Goal: Task Accomplishment & Management: Complete application form

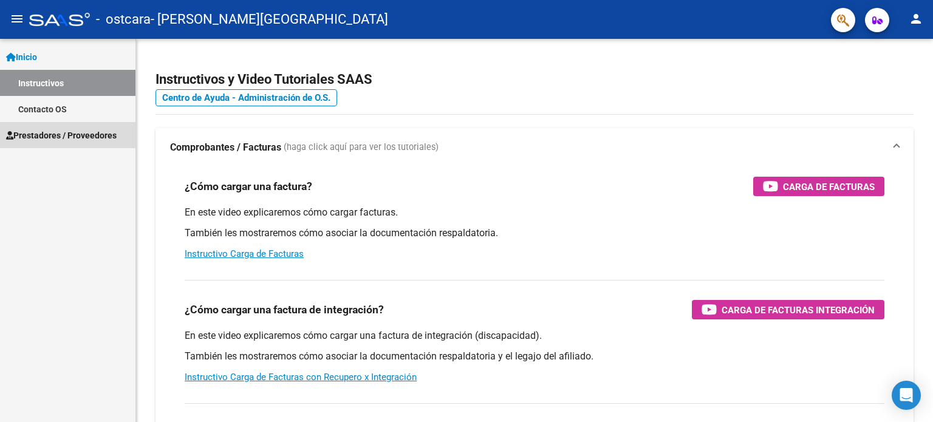
click at [57, 134] on span "Prestadores / Proveedores" at bounding box center [61, 135] width 111 height 13
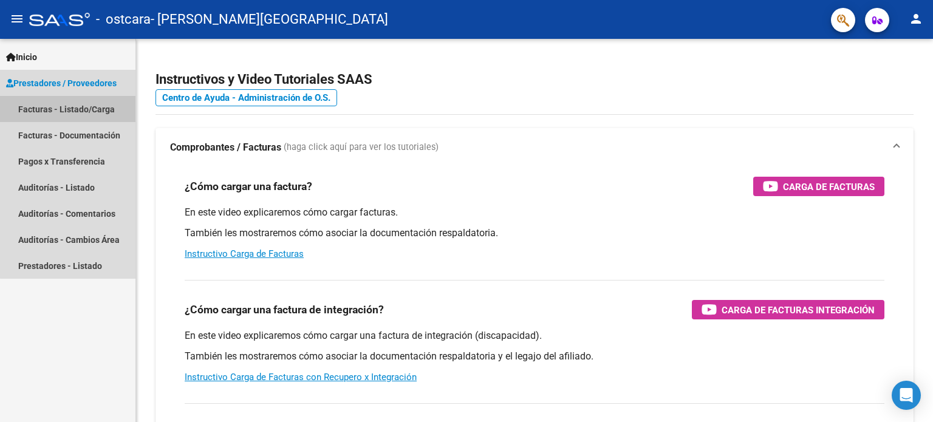
click at [80, 112] on link "Facturas - Listado/Carga" at bounding box center [67, 109] width 135 height 26
click at [84, 109] on link "Facturas - Listado/Carga" at bounding box center [67, 109] width 135 height 26
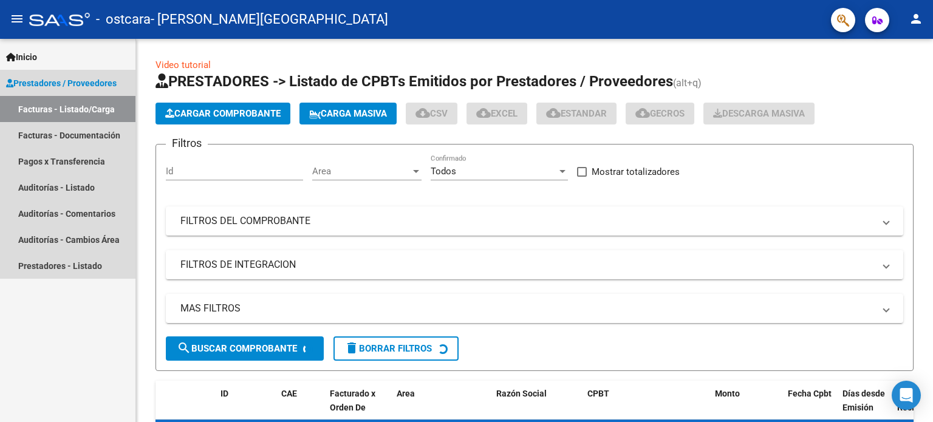
click at [84, 109] on link "Facturas - Listado/Carga" at bounding box center [67, 109] width 135 height 26
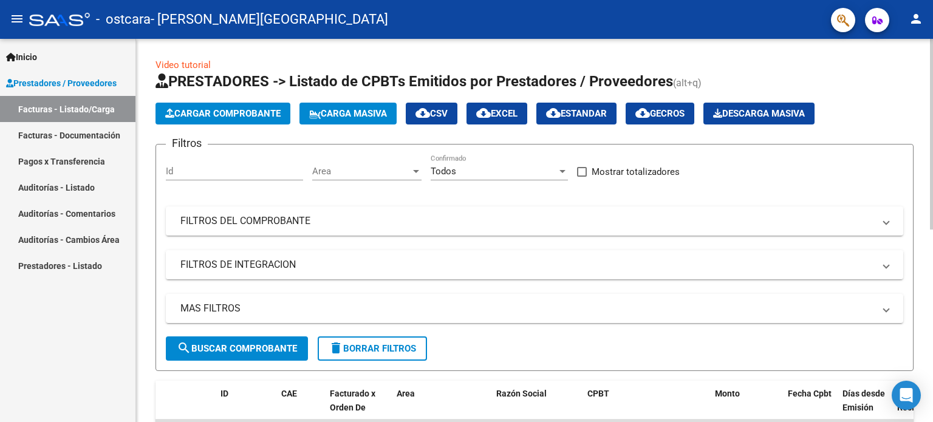
click at [270, 115] on span "Cargar Comprobante" at bounding box center [222, 113] width 115 height 11
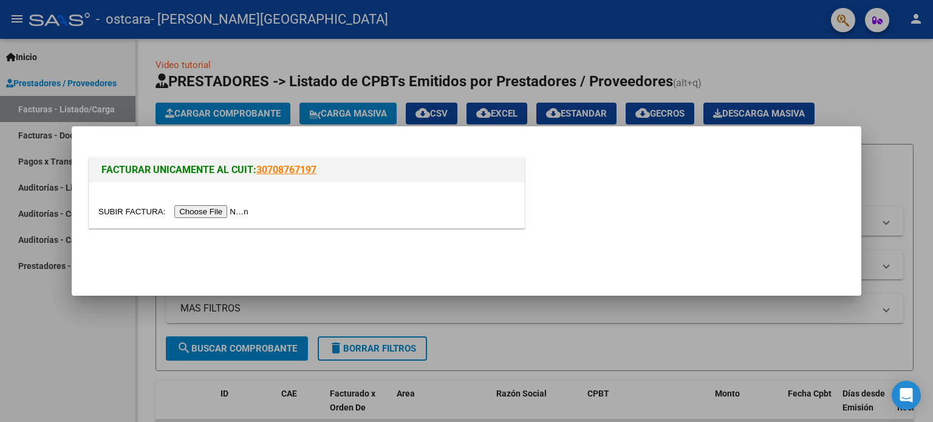
click at [230, 211] on input "file" at bounding box center [175, 211] width 154 height 13
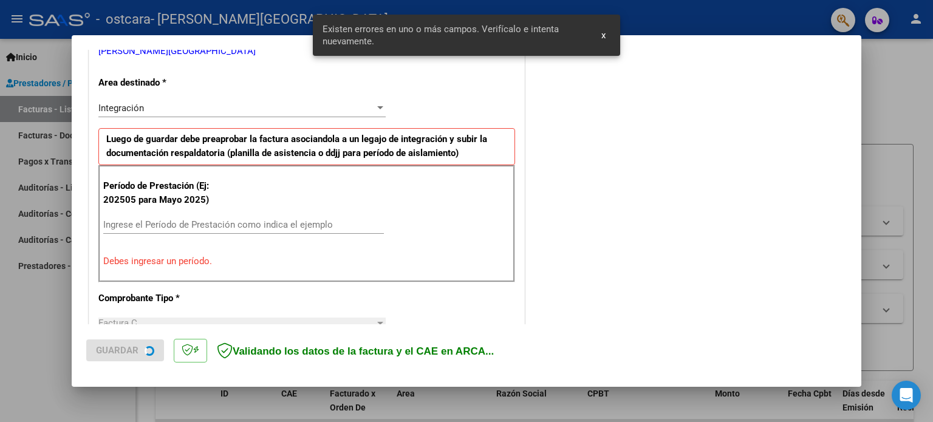
scroll to position [262, 0]
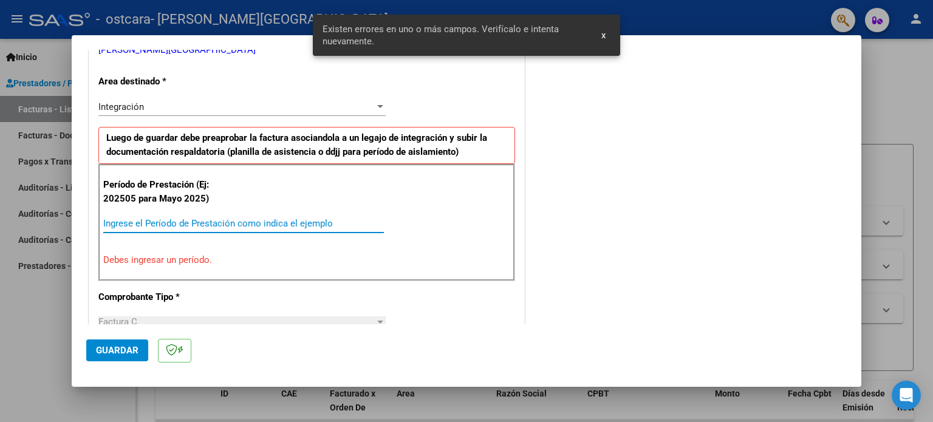
click at [179, 224] on input "Ingrese el Período de Prestación como indica el ejemplo" at bounding box center [243, 223] width 281 height 11
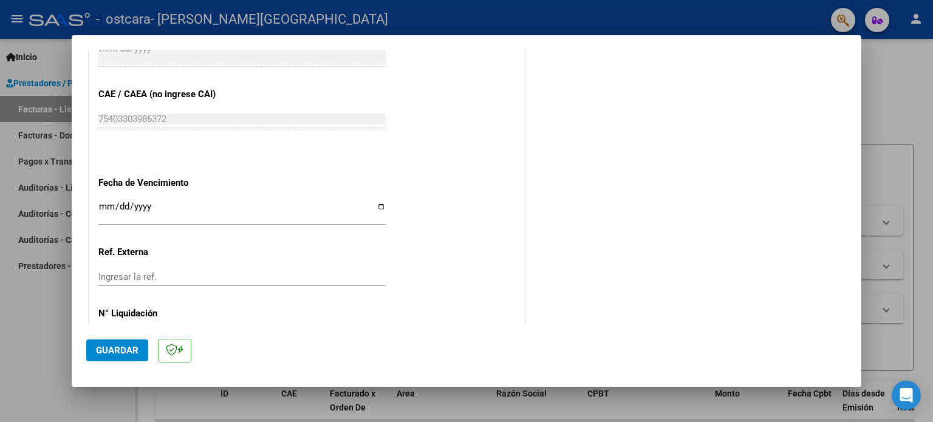
scroll to position [793, 0]
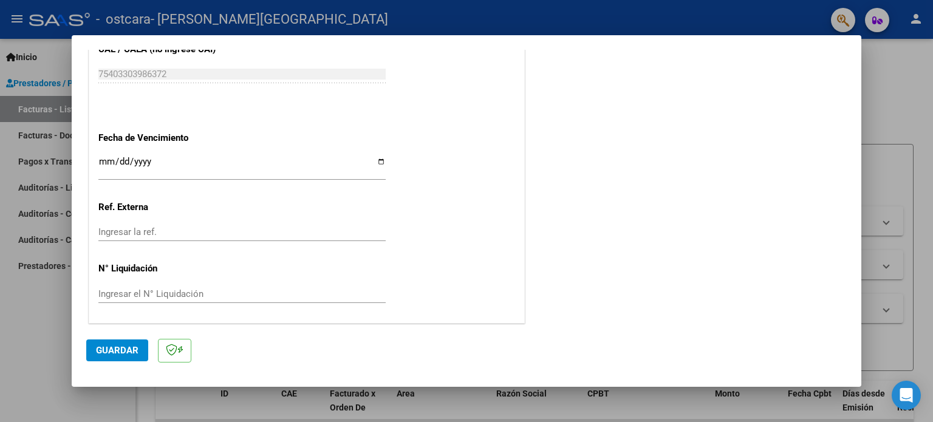
type input "202509"
click at [111, 355] on span "Guardar" at bounding box center [117, 350] width 43 height 11
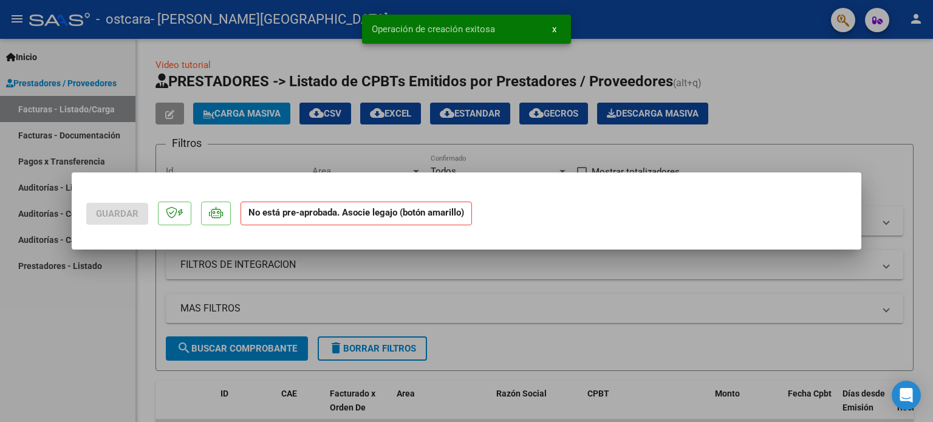
scroll to position [0, 0]
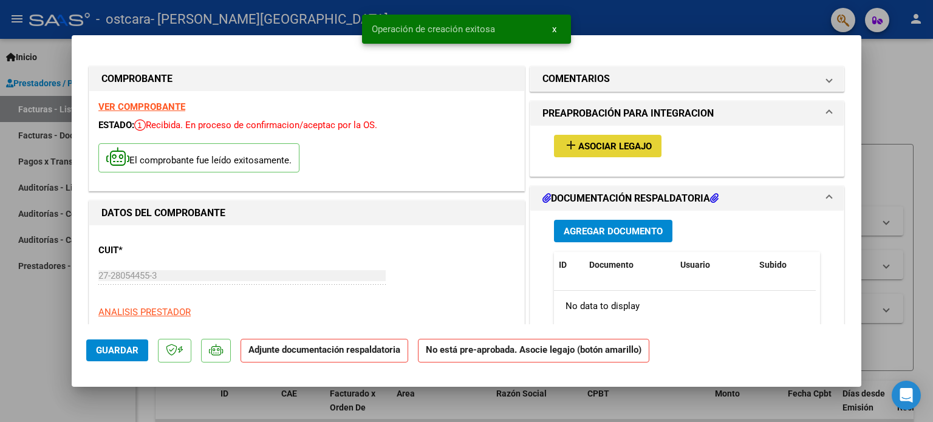
click at [610, 150] on span "Asociar Legajo" at bounding box center [615, 146] width 74 height 11
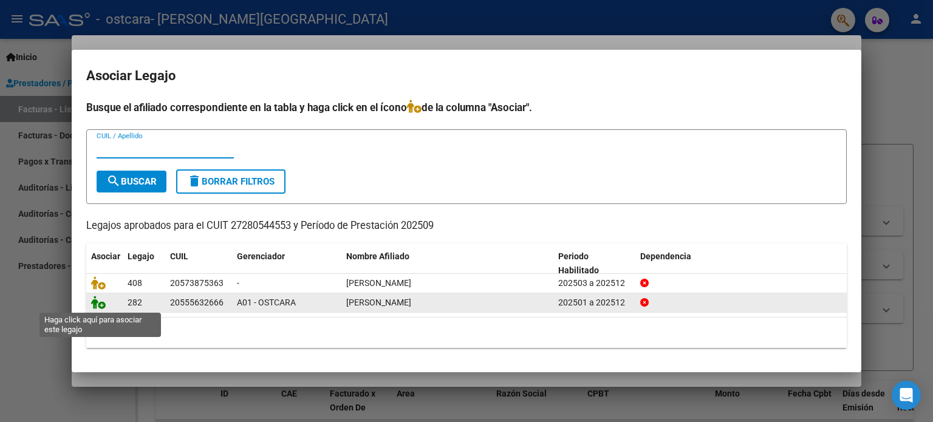
click at [104, 304] on icon at bounding box center [98, 302] width 15 height 13
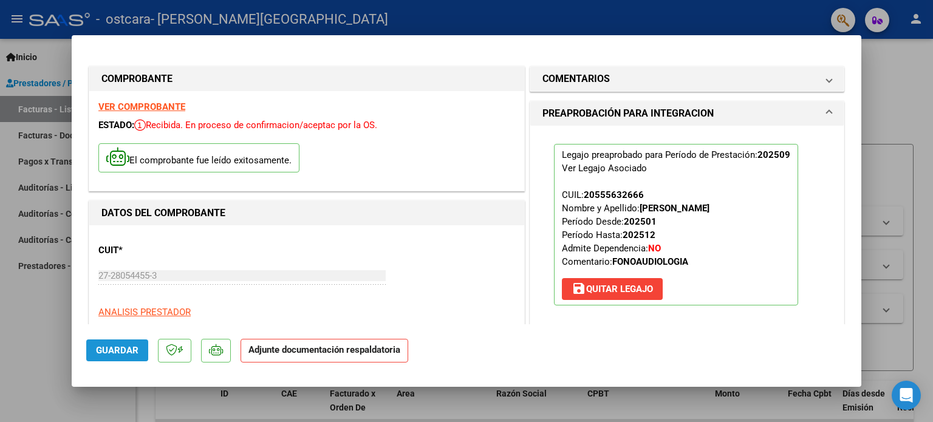
click at [117, 347] on span "Guardar" at bounding box center [117, 350] width 43 height 11
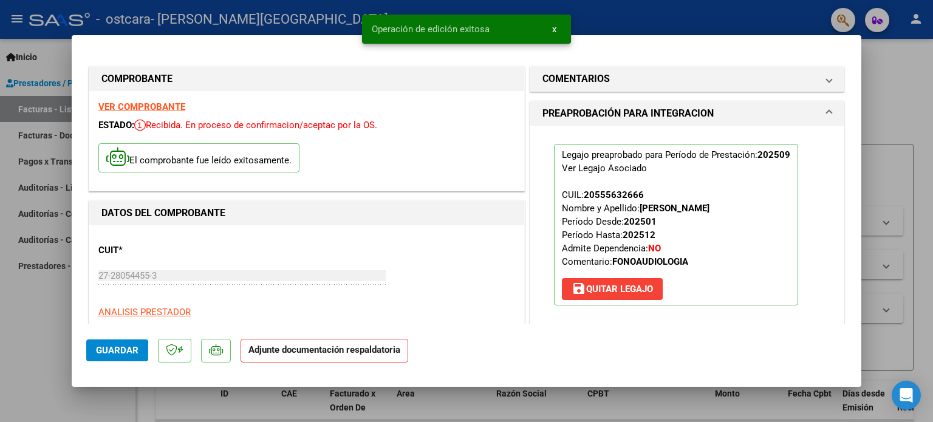
click at [307, 354] on strong "Adjunte documentación respaldatoria" at bounding box center [325, 350] width 152 height 11
click at [374, 346] on strong "Adjunte documentación respaldatoria" at bounding box center [325, 350] width 152 height 11
click at [126, 358] on button "Guardar" at bounding box center [117, 351] width 62 height 22
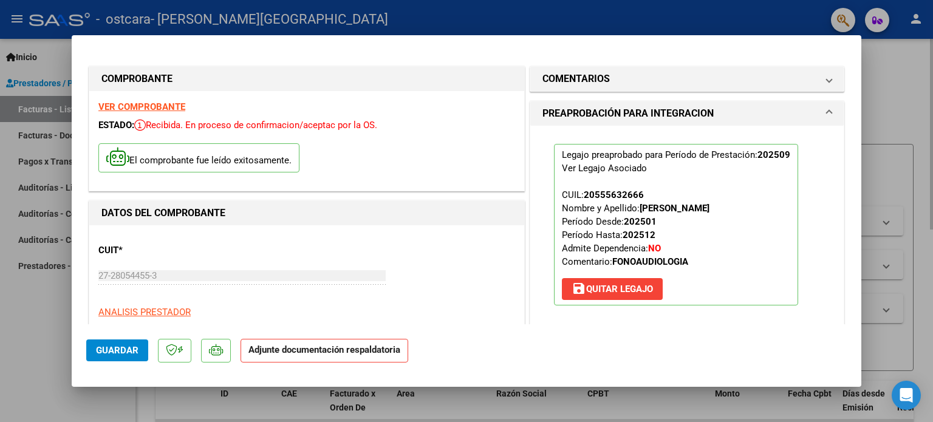
click at [919, 104] on div at bounding box center [466, 211] width 933 height 422
type input "$ 0,00"
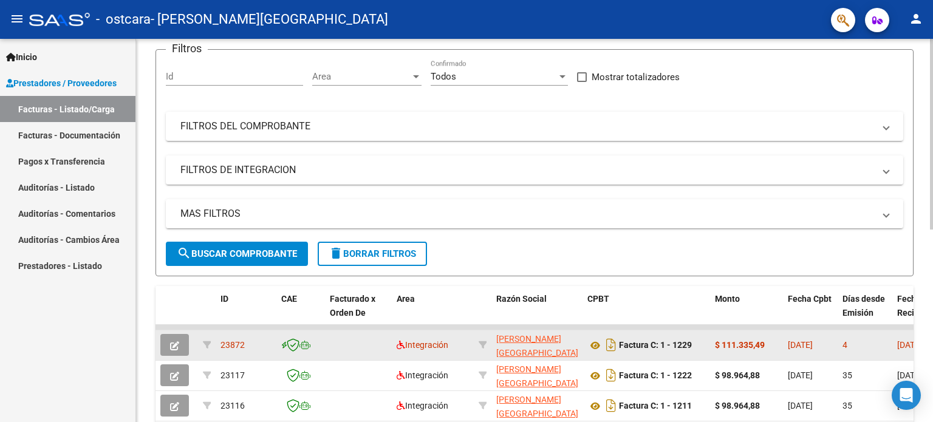
scroll to position [122, 0]
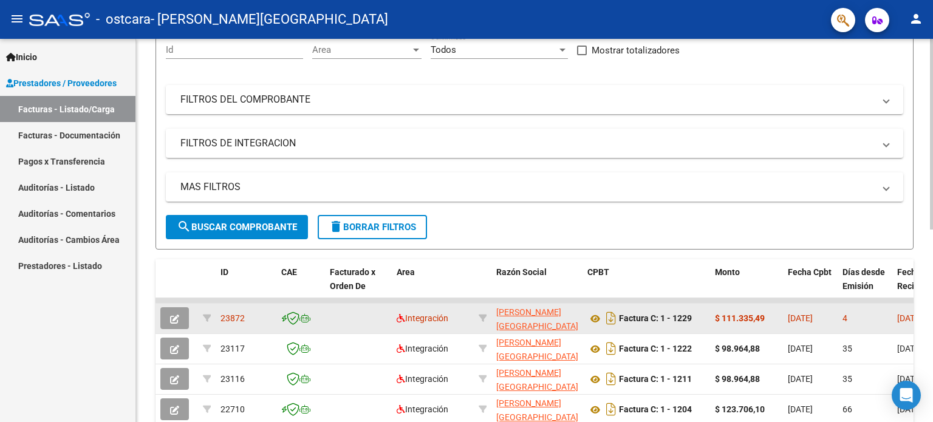
click at [170, 315] on icon "button" at bounding box center [174, 319] width 9 height 9
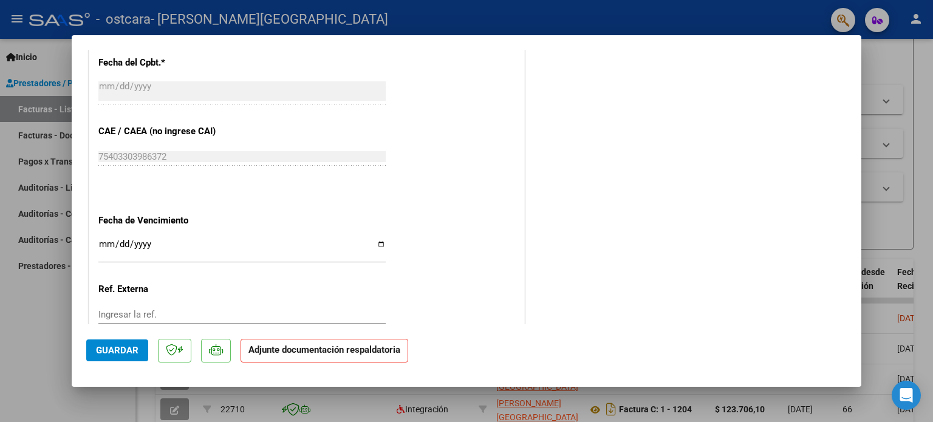
scroll to position [767, 0]
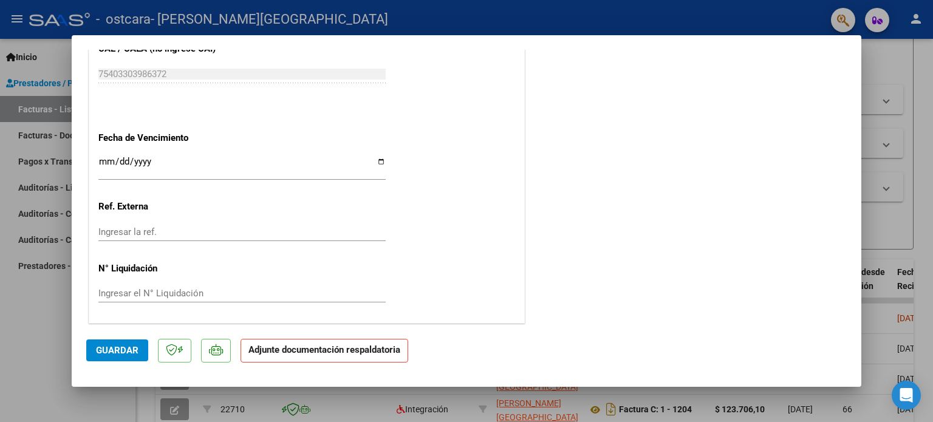
click at [307, 356] on p "Adjunte documentación respaldatoria" at bounding box center [325, 351] width 168 height 24
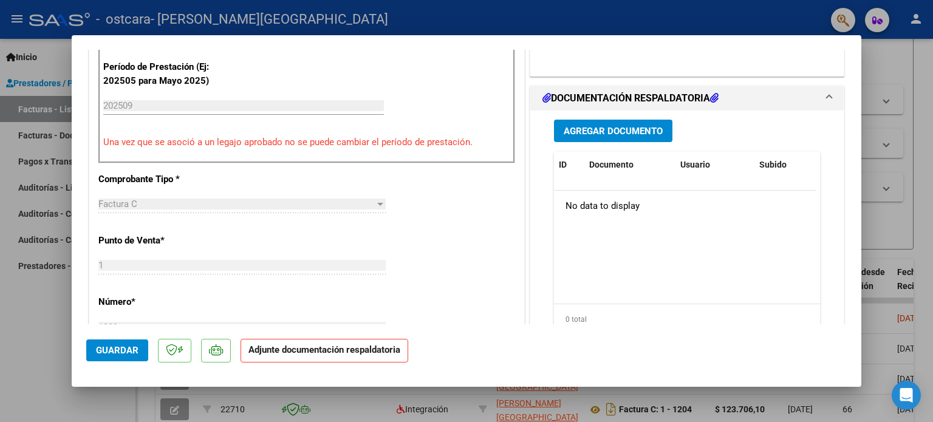
scroll to position [341, 0]
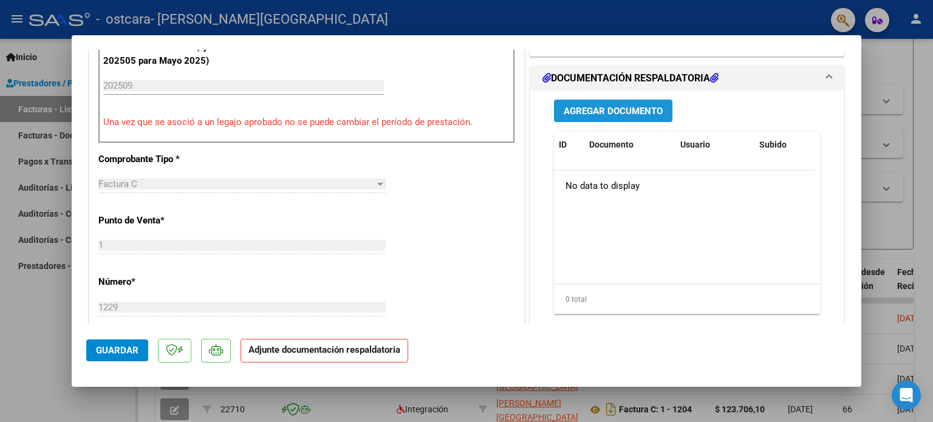
click at [608, 111] on span "Agregar Documento" at bounding box center [613, 111] width 99 height 11
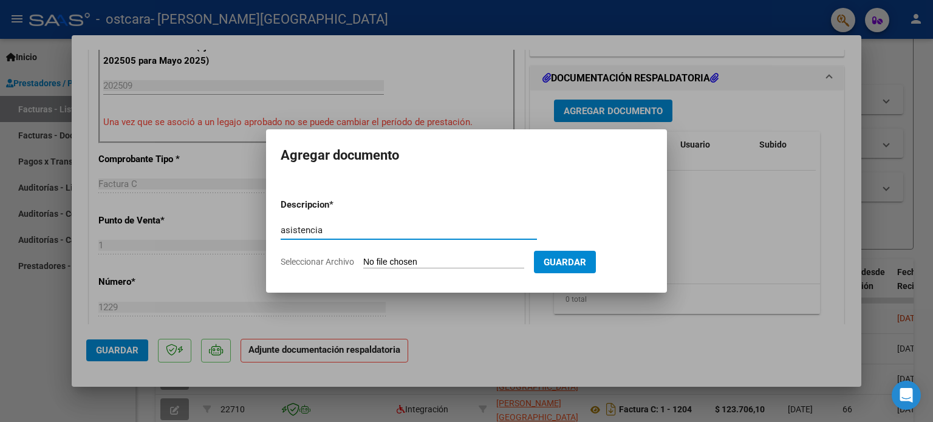
type input "asistencia"
click at [323, 261] on span "Seleccionar Archivo" at bounding box center [318, 262] width 74 height 10
click at [363, 261] on input "Seleccionar Archivo" at bounding box center [443, 263] width 161 height 12
type input "C:\fakepath\brito ago.pdf"
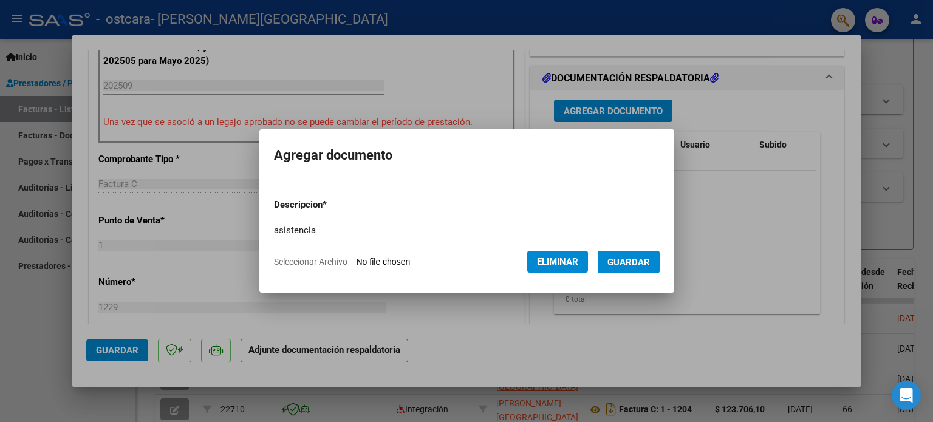
click at [574, 267] on button "Eliminar" at bounding box center [557, 262] width 61 height 22
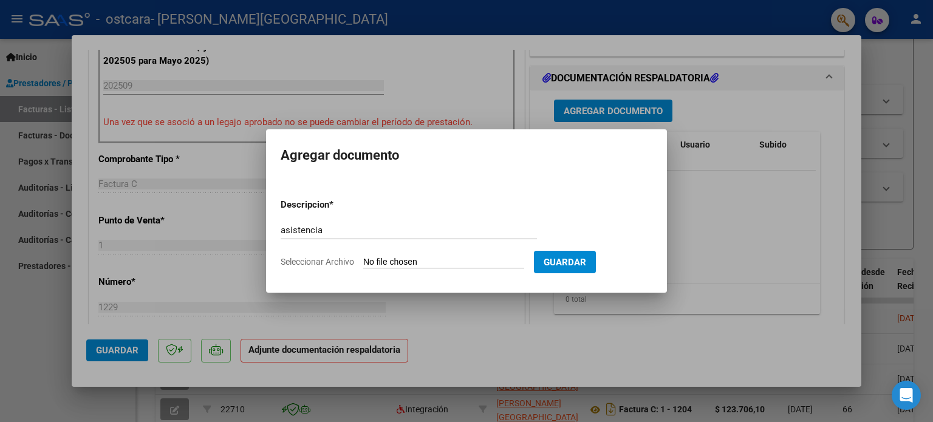
click at [326, 259] on span "Seleccionar Archivo" at bounding box center [318, 262] width 74 height 10
click at [363, 259] on input "Seleccionar Archivo" at bounding box center [443, 263] width 161 height 12
type input "C:\fakepath\brito sep.pdf"
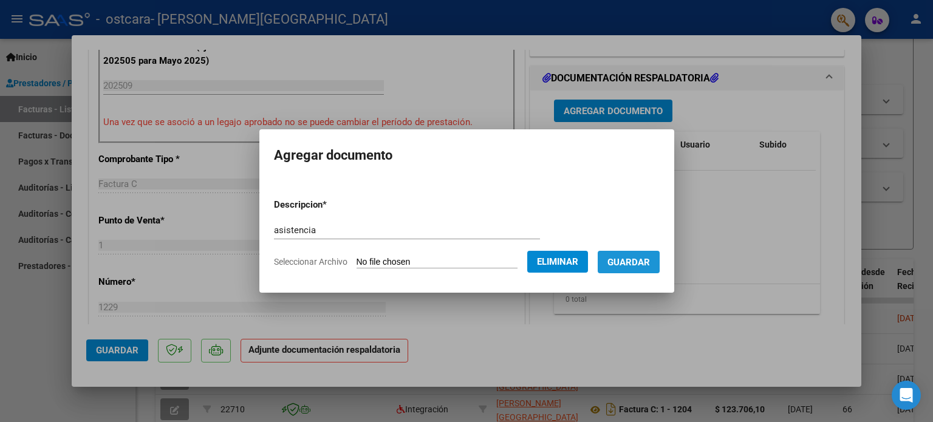
click at [645, 264] on span "Guardar" at bounding box center [629, 262] width 43 height 11
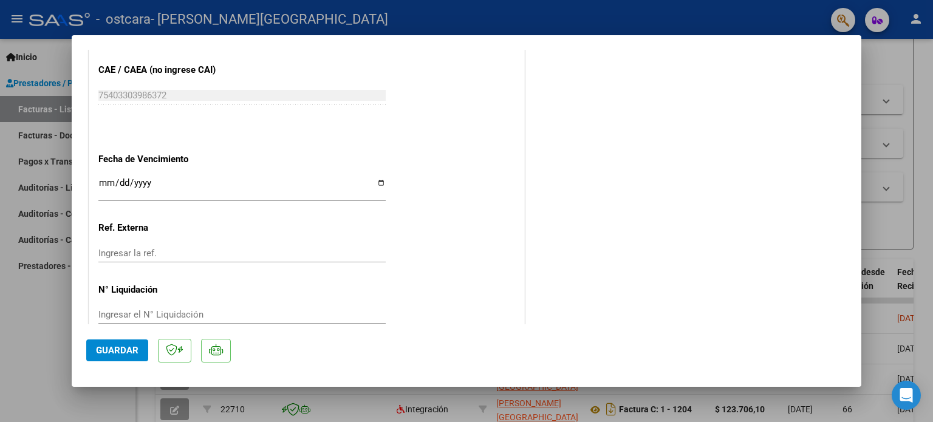
scroll to position [767, 0]
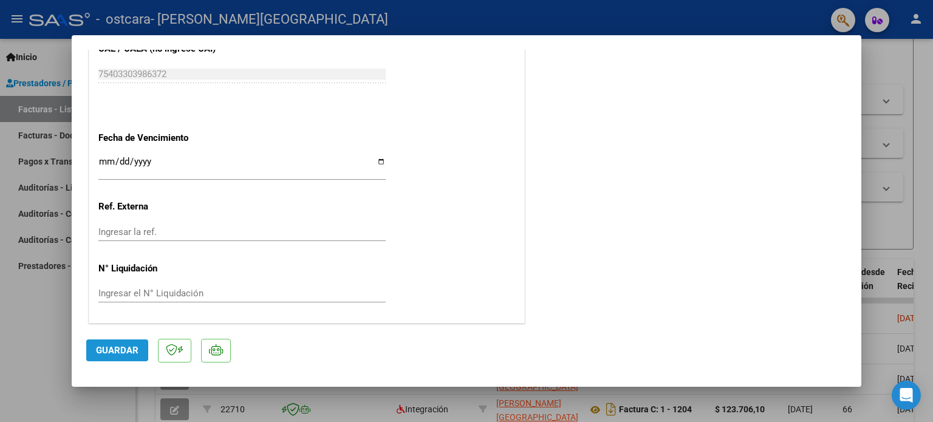
click at [139, 352] on button "Guardar" at bounding box center [117, 351] width 62 height 22
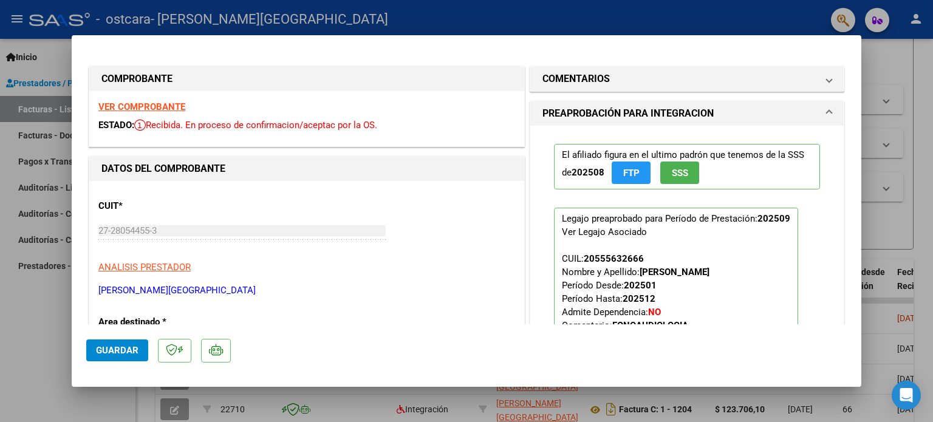
scroll to position [0, 0]
click at [889, 52] on div at bounding box center [466, 211] width 933 height 422
type input "$ 0,00"
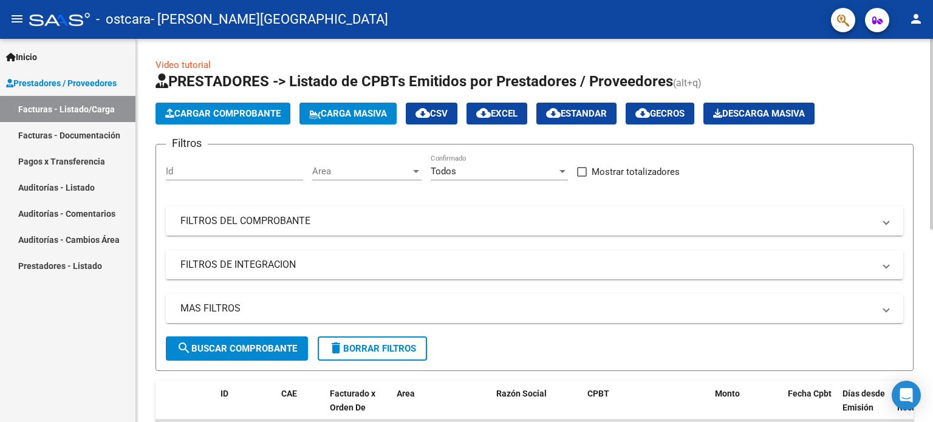
click at [207, 111] on span "Cargar Comprobante" at bounding box center [222, 113] width 115 height 11
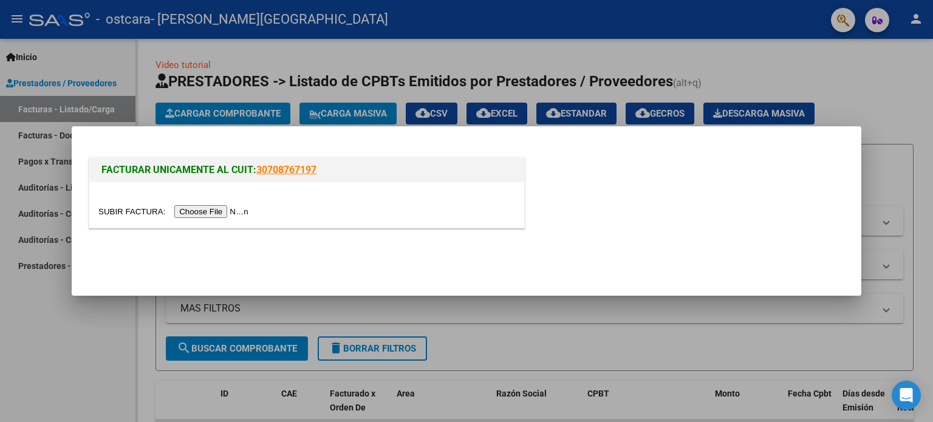
click at [220, 212] on input "file" at bounding box center [175, 211] width 154 height 13
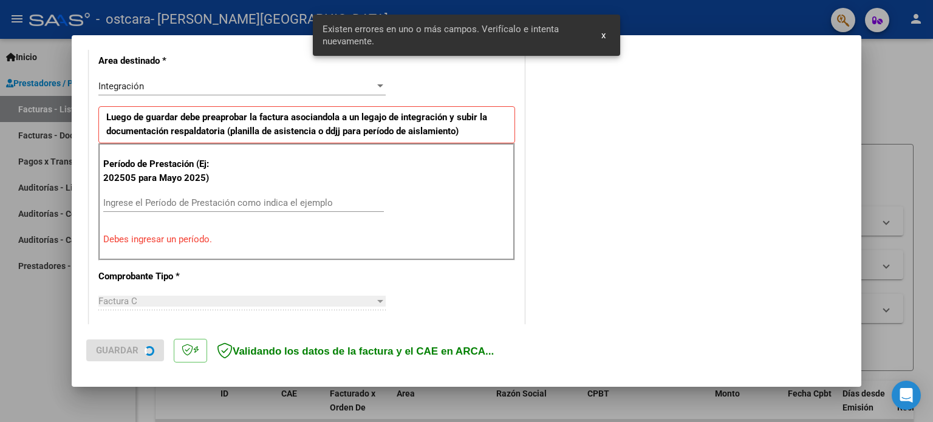
scroll to position [284, 0]
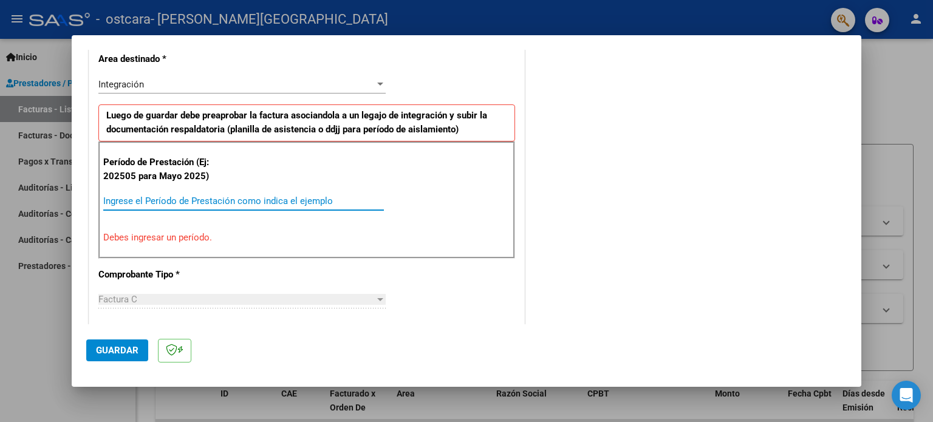
click at [131, 201] on input "Ingrese el Período de Prestación como indica el ejemplo" at bounding box center [243, 201] width 281 height 11
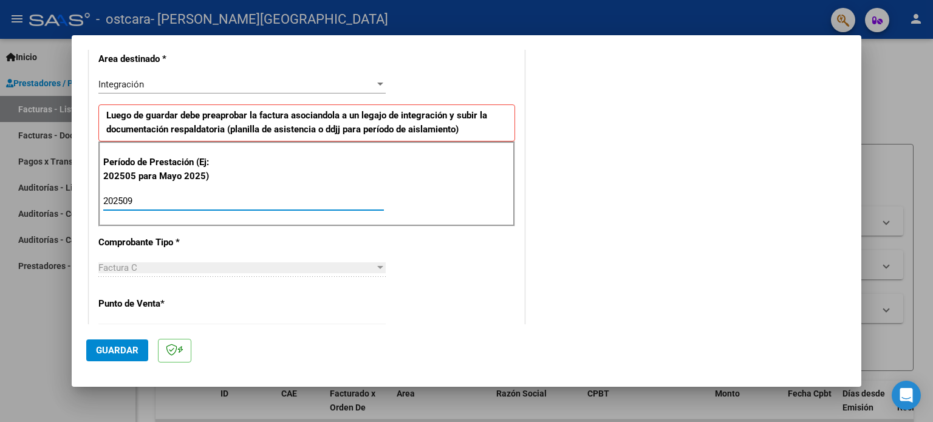
type input "202509"
click at [124, 347] on span "Guardar" at bounding box center [117, 350] width 43 height 11
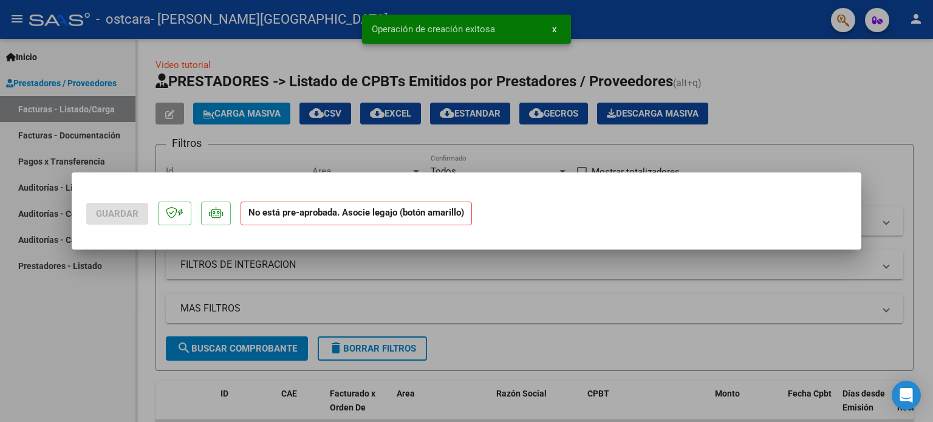
scroll to position [0, 0]
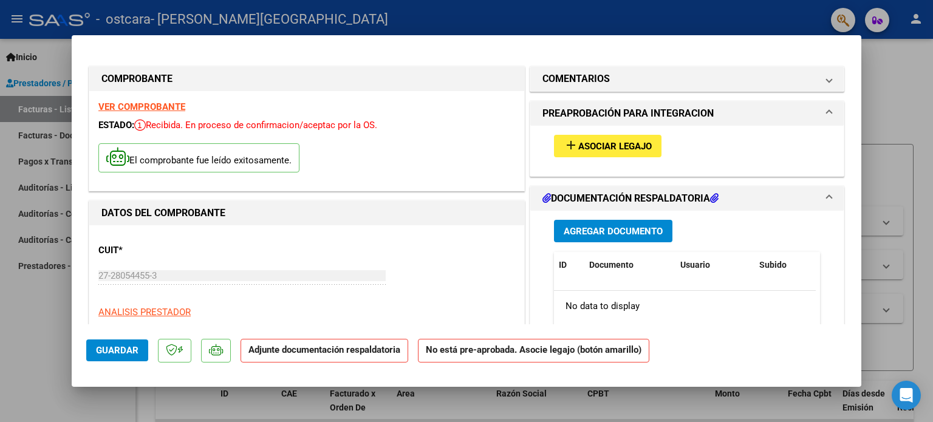
click at [609, 156] on button "add Asociar Legajo" at bounding box center [608, 146] width 108 height 22
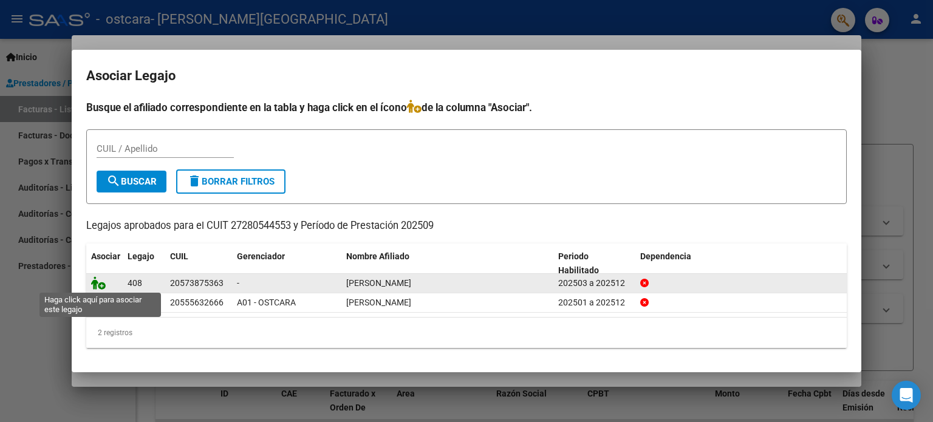
click at [96, 282] on icon at bounding box center [98, 282] width 15 height 13
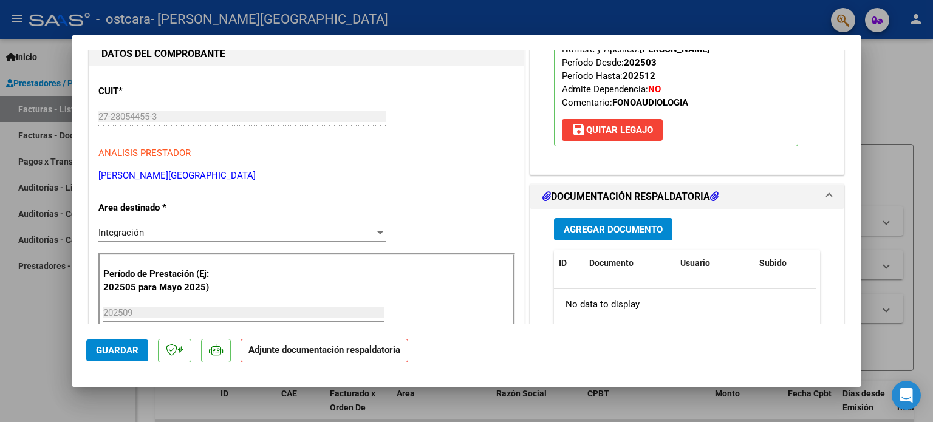
scroll to position [182, 0]
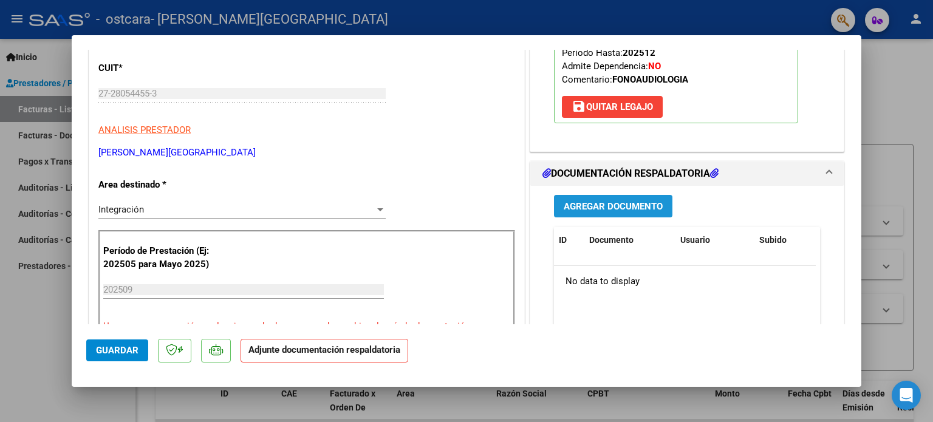
click at [577, 199] on button "Agregar Documento" at bounding box center [613, 206] width 118 height 22
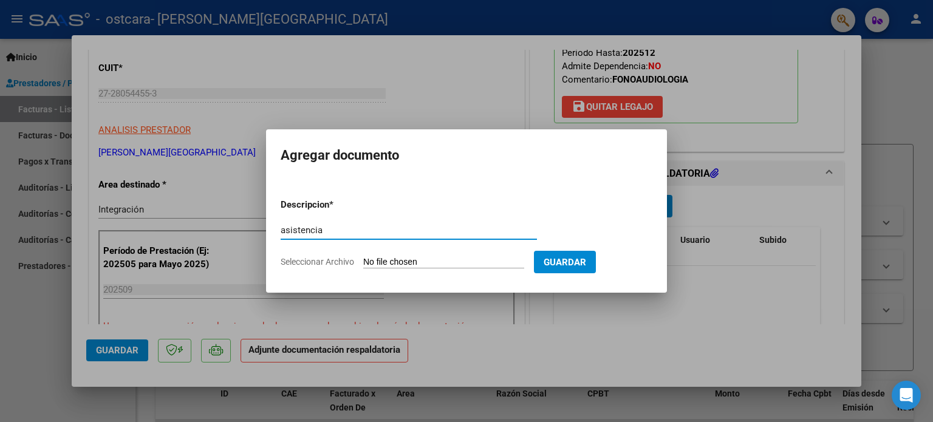
type input "asistencia"
click at [301, 259] on span "Seleccionar Archivo" at bounding box center [318, 262] width 74 height 10
click at [363, 259] on input "Seleccionar Archivo" at bounding box center [443, 263] width 161 height 12
type input "C:\fakepath\morales sep.pdf"
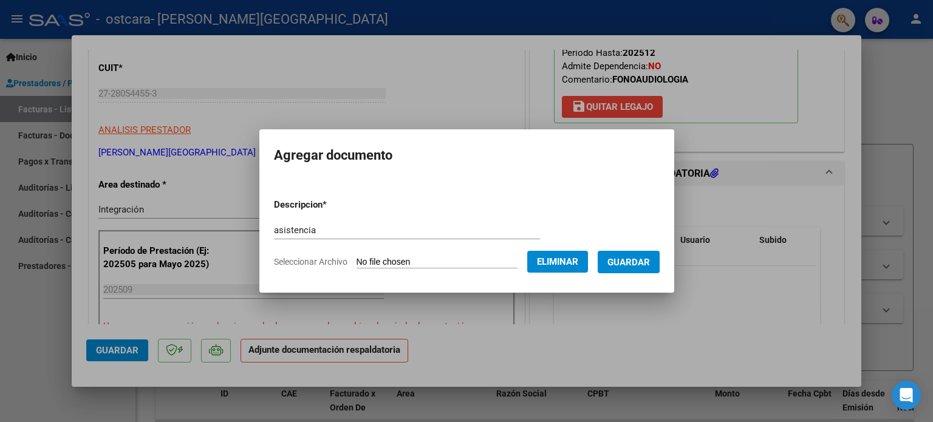
click at [621, 263] on span "Guardar" at bounding box center [629, 262] width 43 height 11
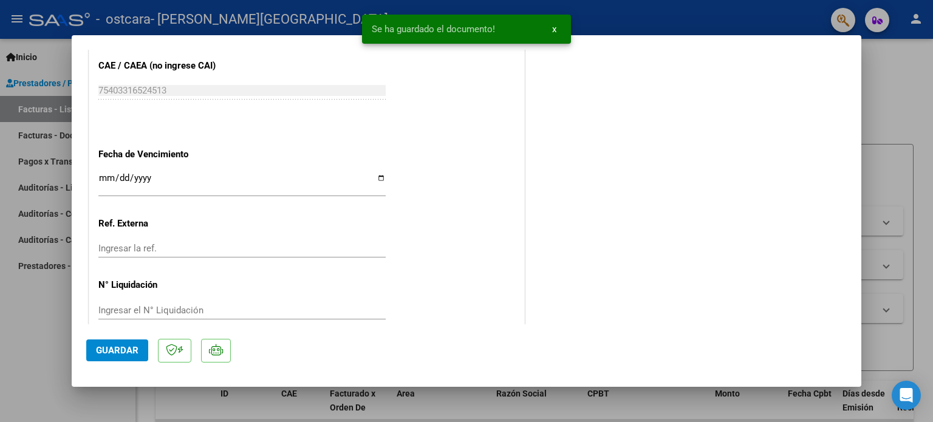
scroll to position [812, 0]
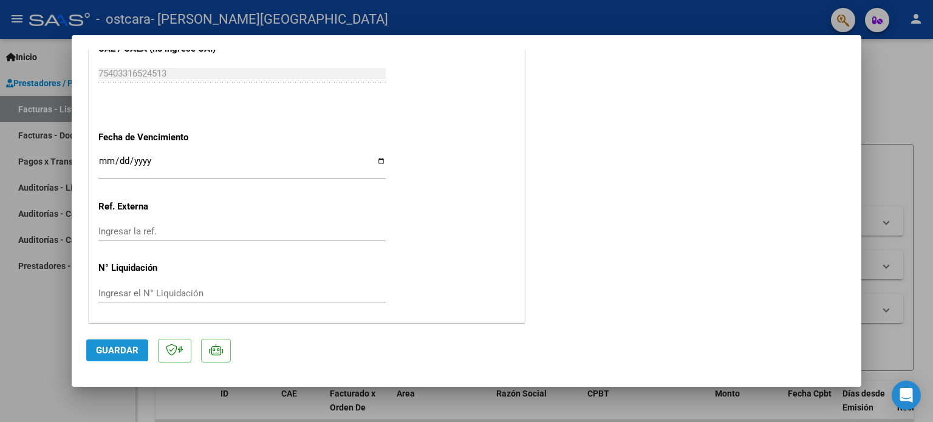
click at [124, 352] on span "Guardar" at bounding box center [117, 350] width 43 height 11
click at [886, 92] on div at bounding box center [466, 211] width 933 height 422
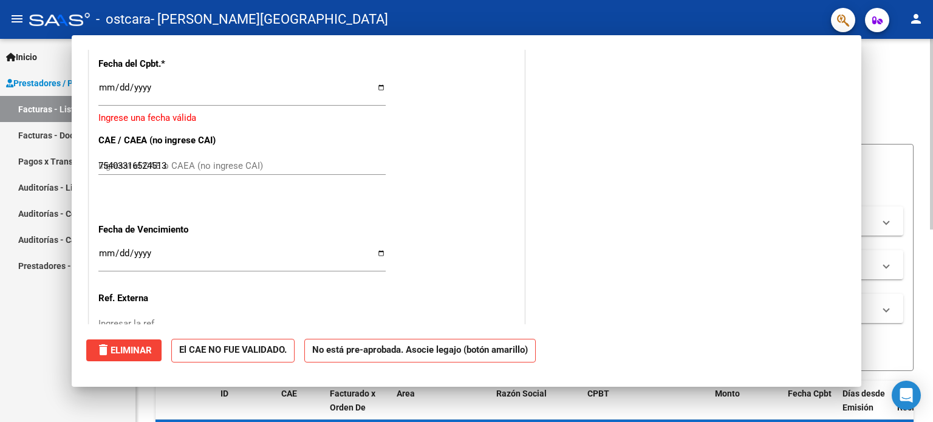
type input "$ 0,00"
